Goal: Find specific page/section: Find specific page/section

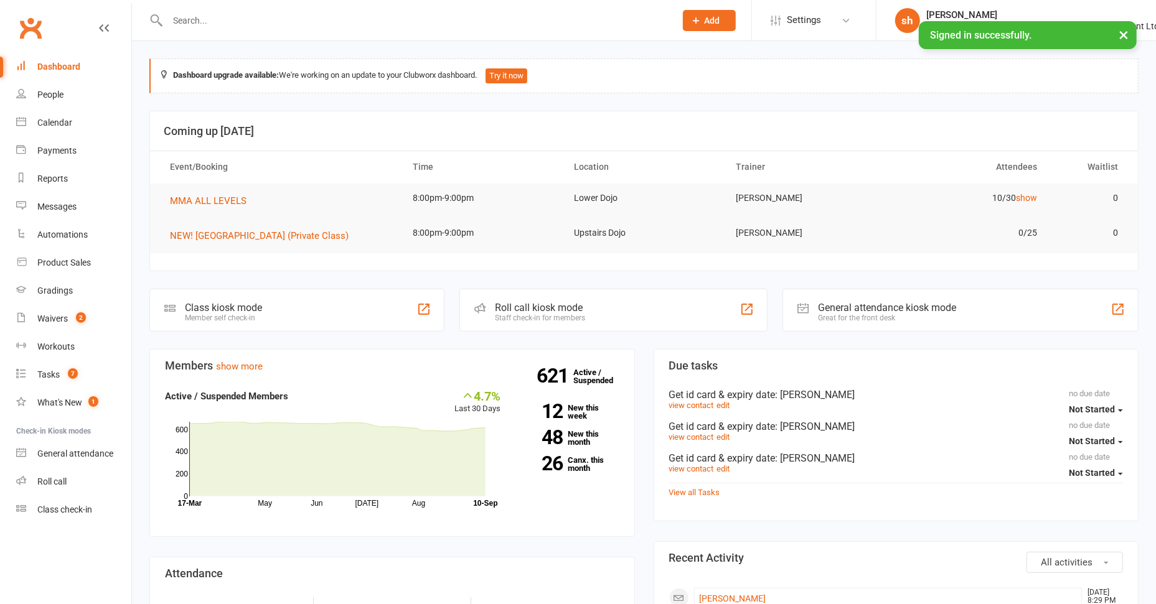
click at [289, 24] on input "text" at bounding box center [415, 20] width 503 height 17
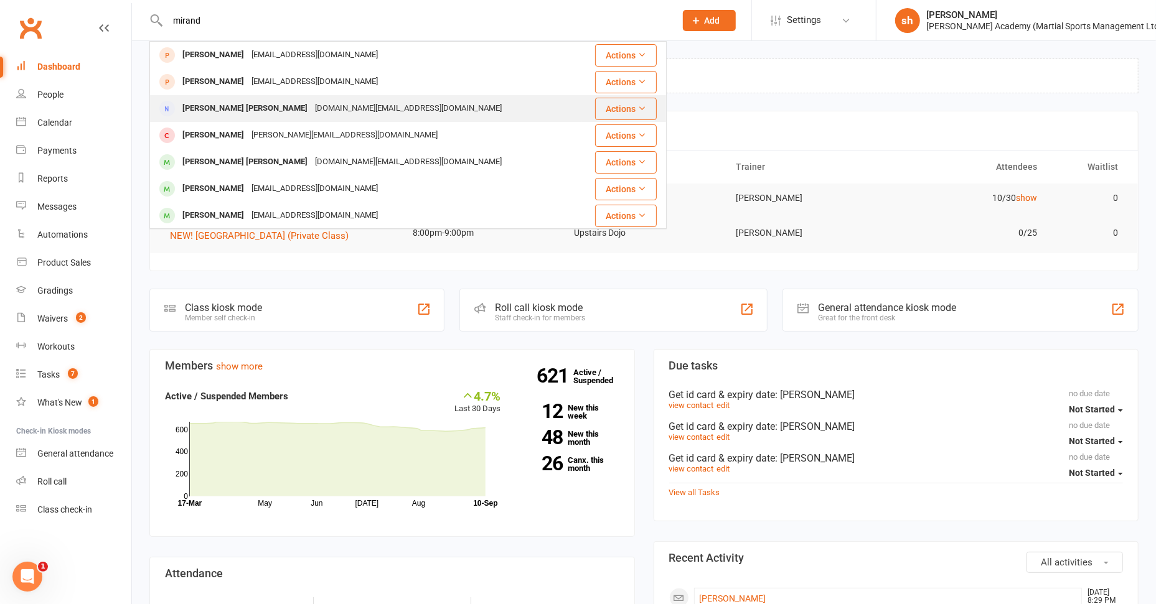
type input "mirand"
click at [311, 103] on div "[DOMAIN_NAME][EMAIL_ADDRESS][DOMAIN_NAME]" at bounding box center [408, 109] width 194 height 18
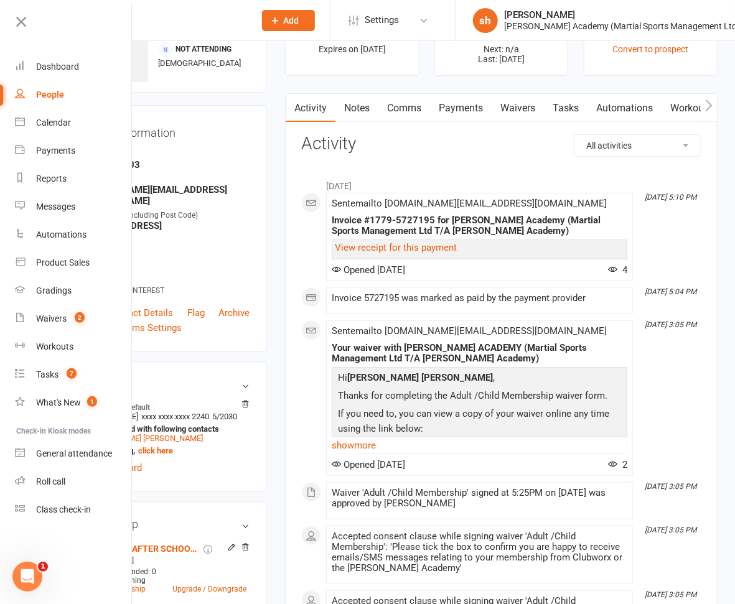
scroll to position [90, 0]
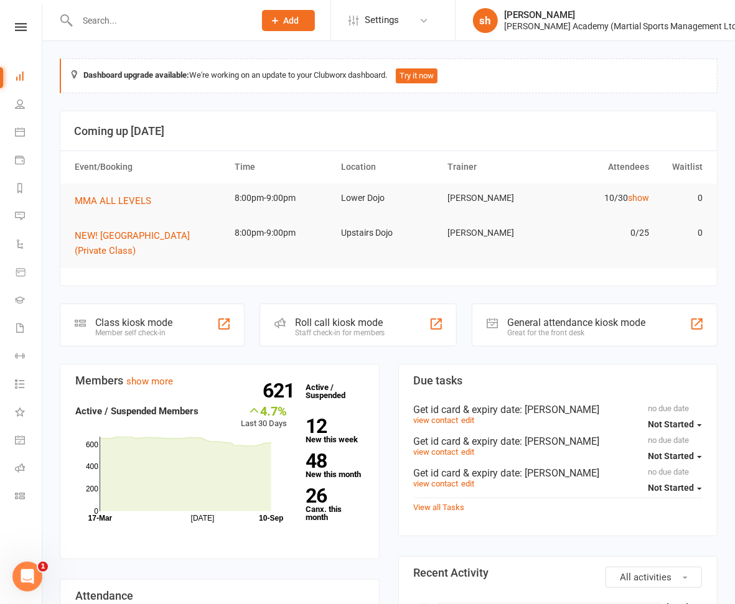
click at [180, 14] on input "text" at bounding box center [159, 20] width 172 height 17
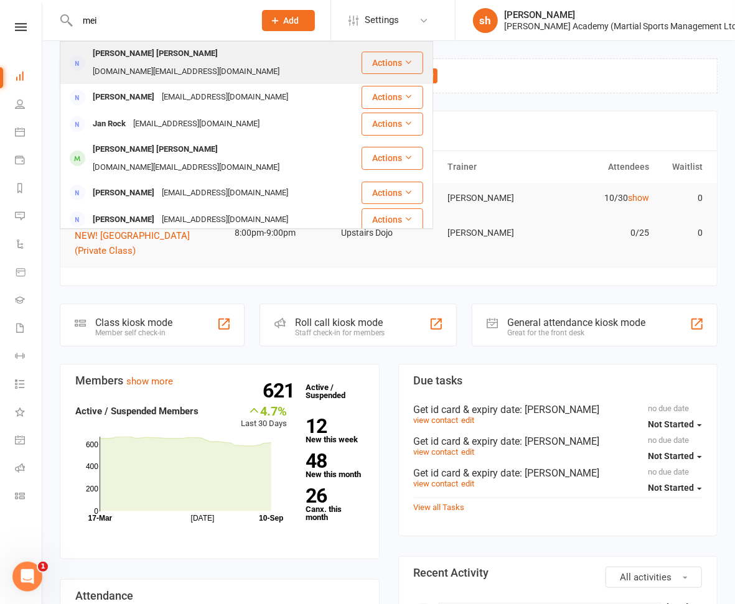
type input "mei"
click at [177, 63] on div "[DOMAIN_NAME][EMAIL_ADDRESS][DOMAIN_NAME]" at bounding box center [186, 72] width 194 height 18
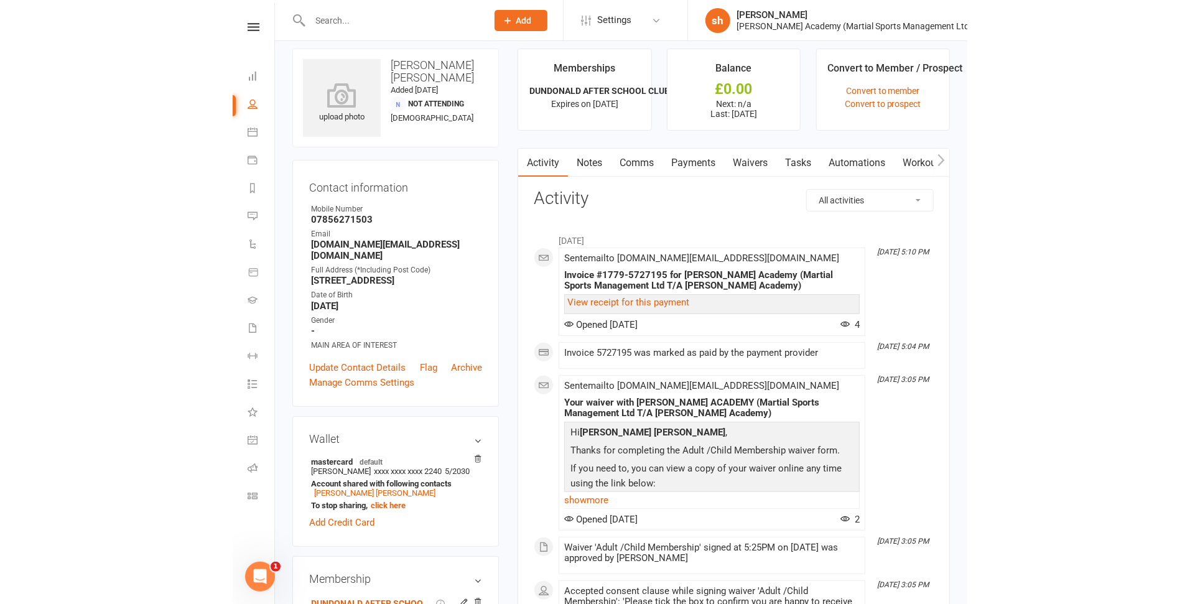
scroll to position [11, 0]
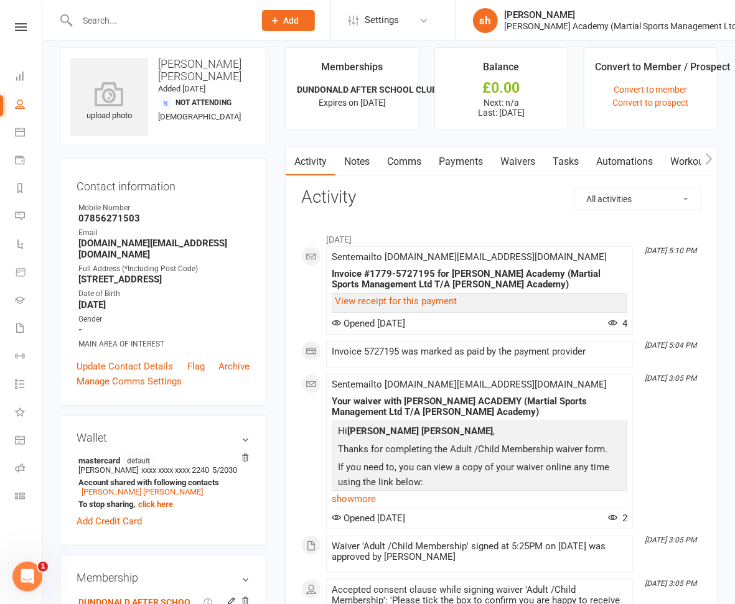
click at [530, 159] on link "Waivers" at bounding box center [518, 161] width 52 height 29
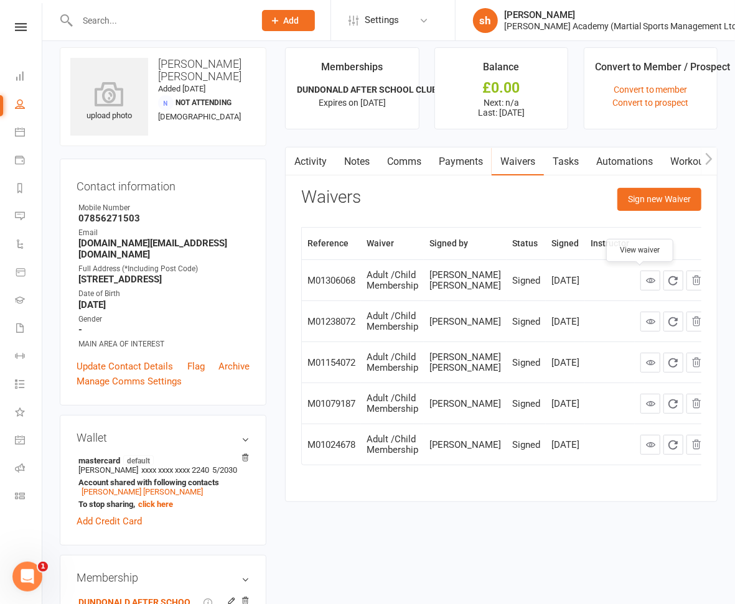
click at [646, 276] on icon at bounding box center [650, 280] width 9 height 9
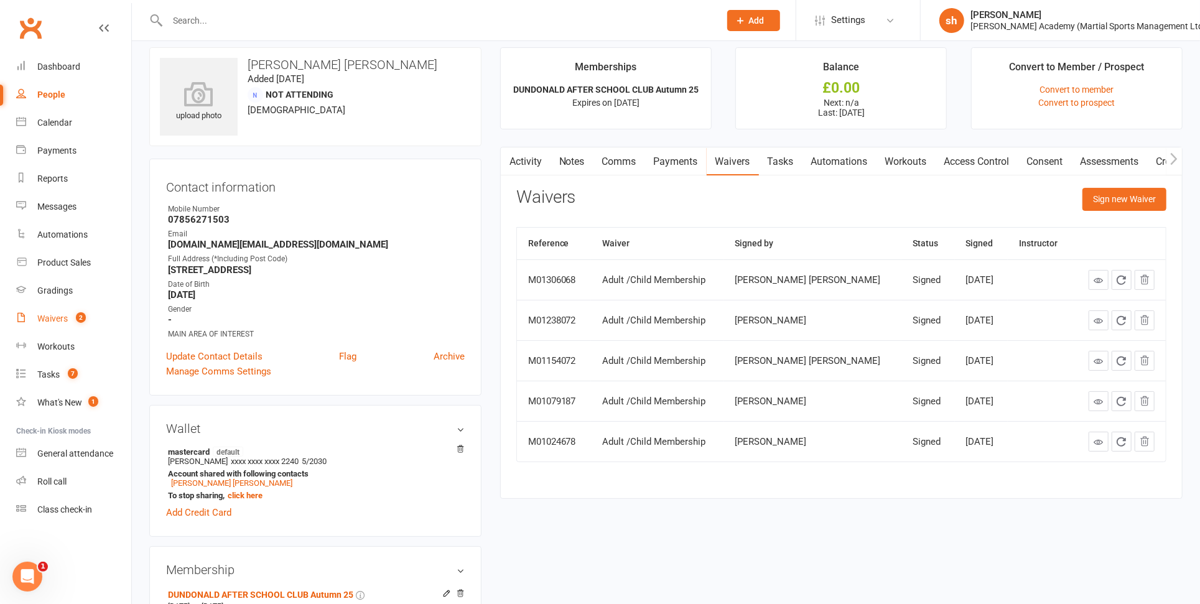
click at [55, 321] on div "Waivers" at bounding box center [52, 319] width 30 height 10
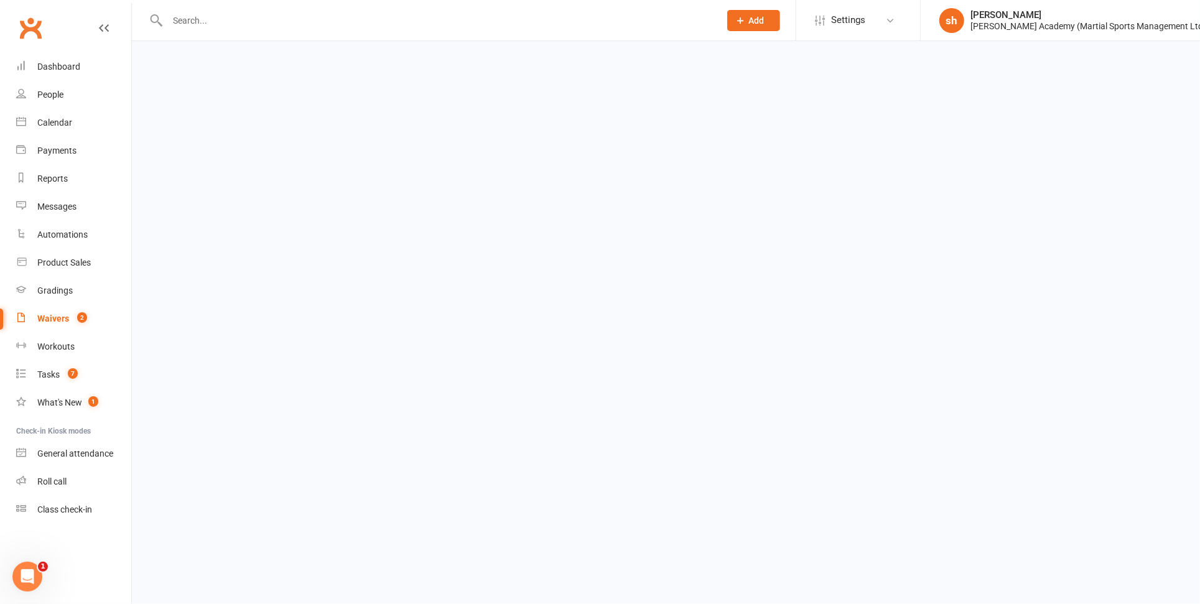
select select "100"
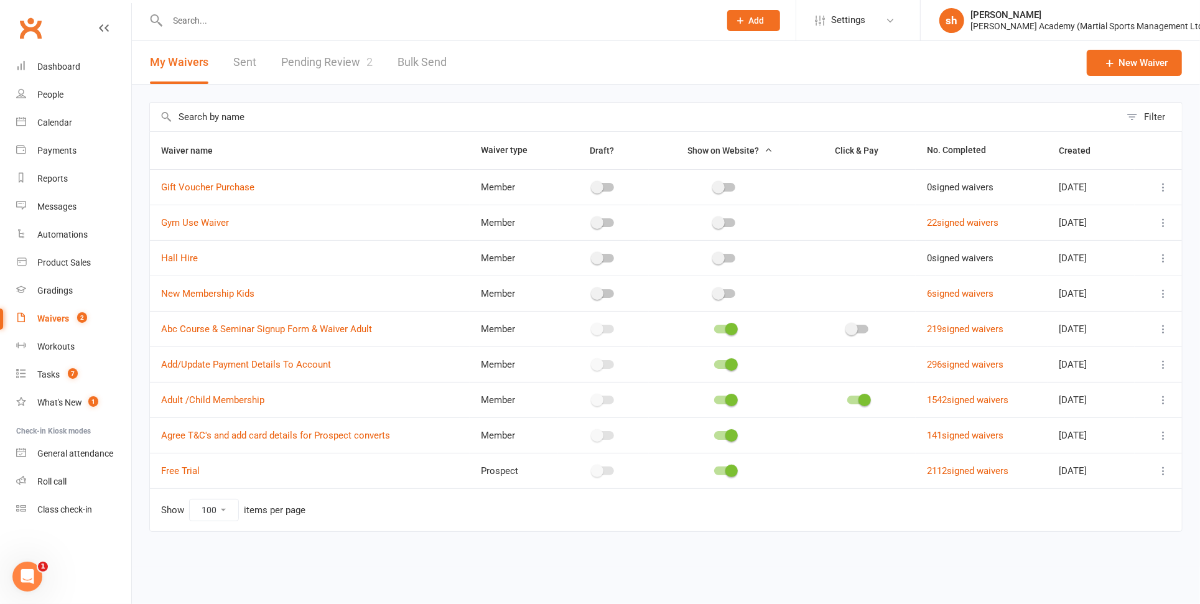
click at [312, 62] on link "Pending Review 2" at bounding box center [326, 62] width 91 height 43
